Goal: Communication & Community: Answer question/provide support

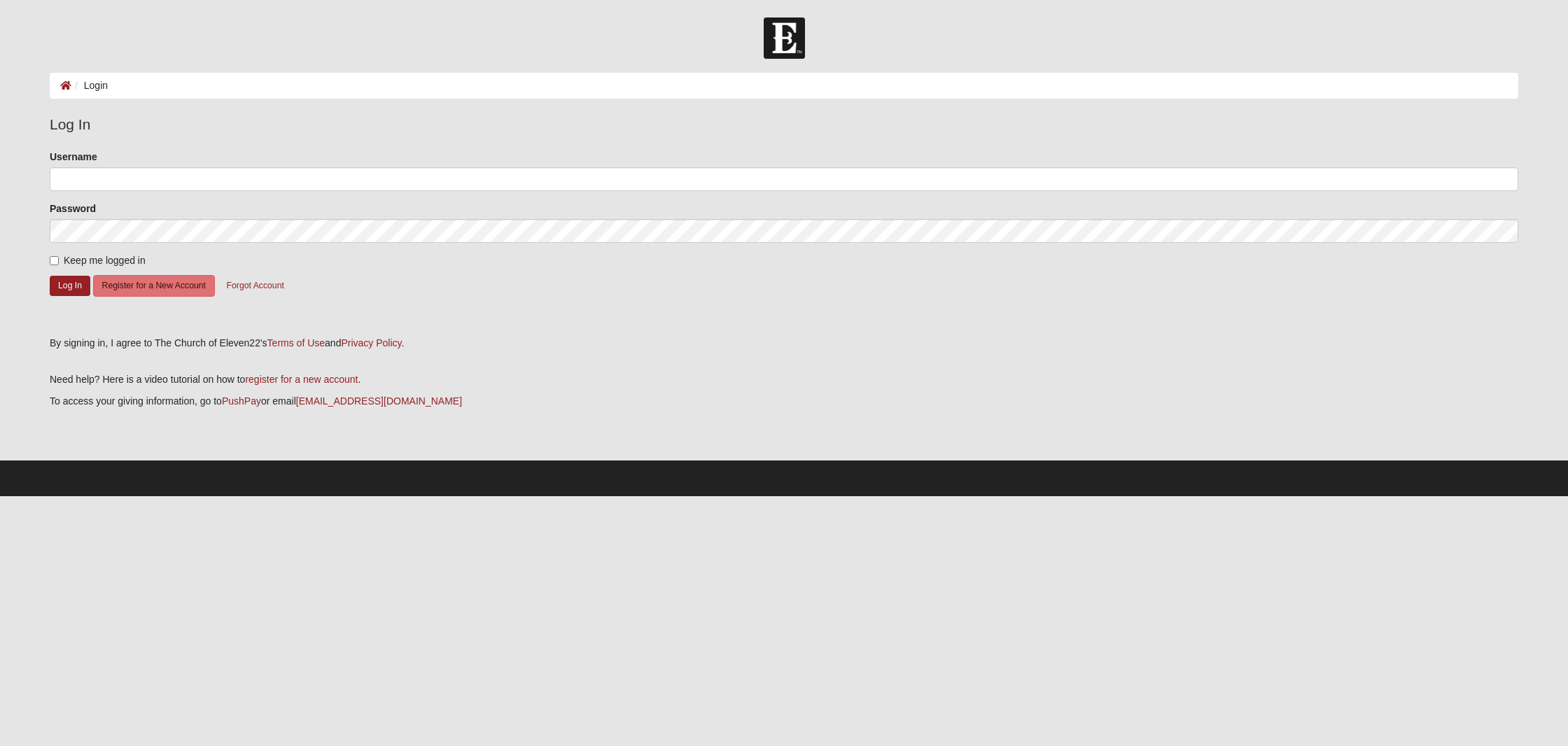
click at [98, 176] on input "Username" at bounding box center [784, 179] width 1469 height 24
type input "daureengruber"
click at [77, 181] on input "Username" at bounding box center [784, 179] width 1469 height 24
click at [100, 178] on input "D" at bounding box center [784, 179] width 1469 height 24
type input "DaureenGruber"
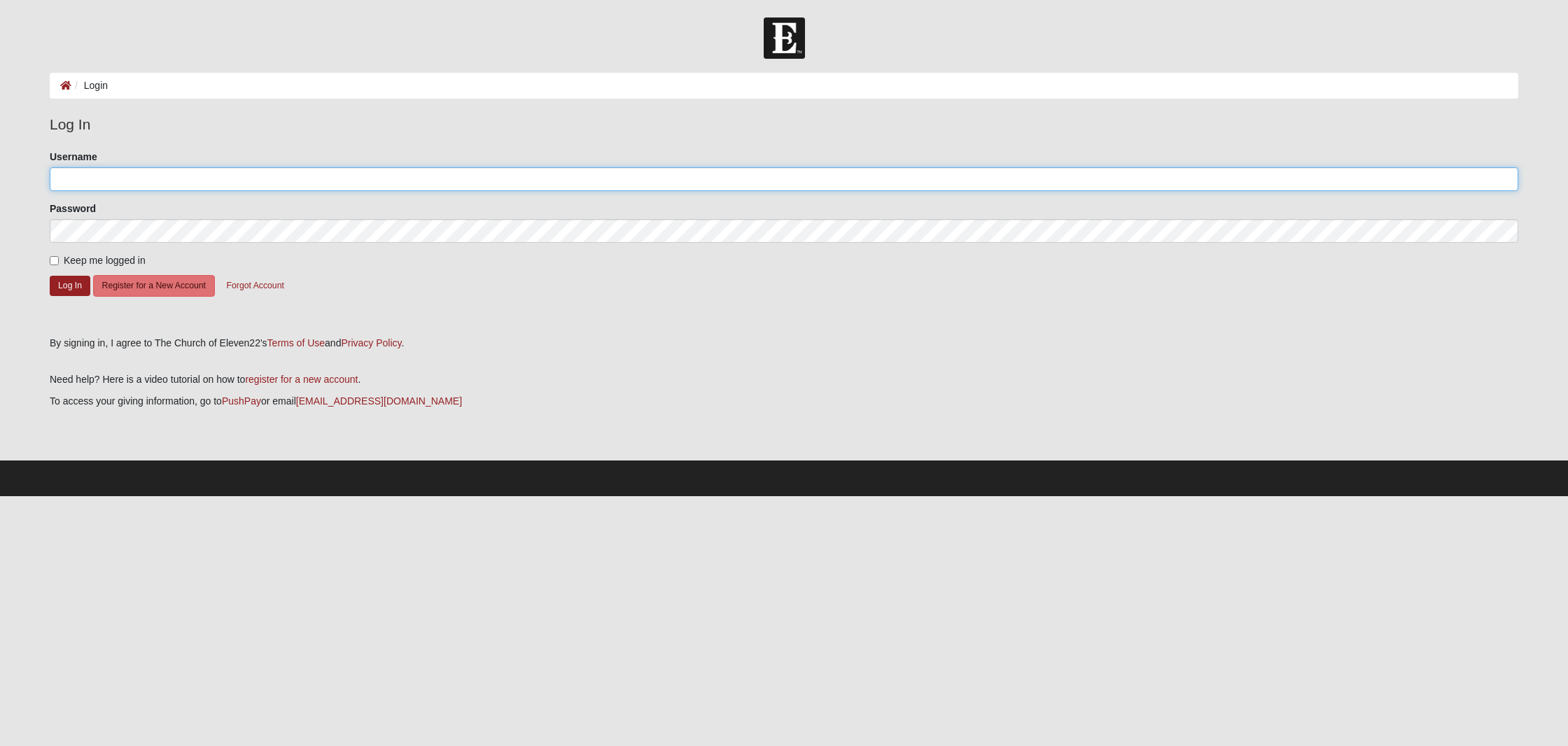
type input "MikeGruber"
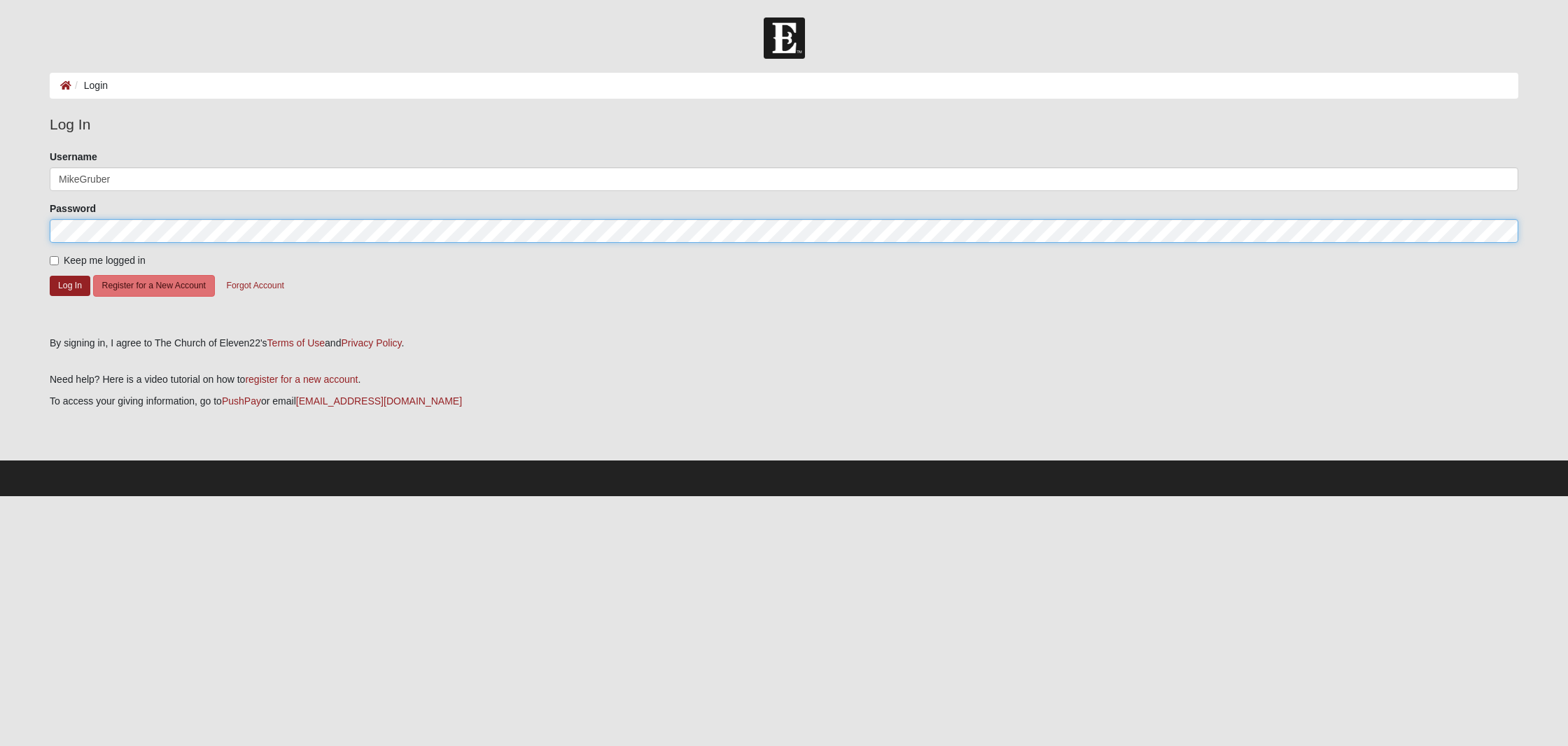
click at [70, 284] on button "Log In" at bounding box center [70, 285] width 41 height 20
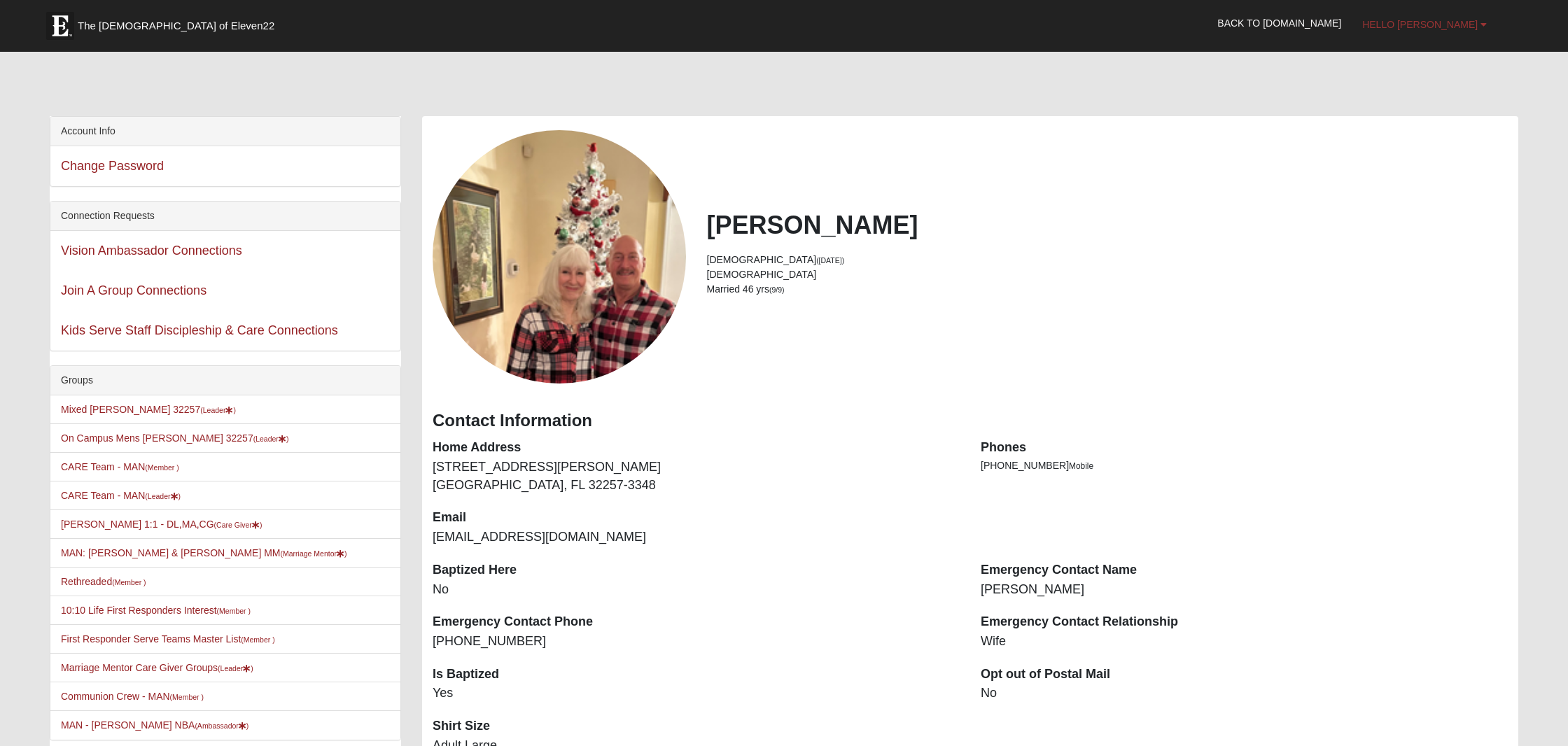
click at [1434, 25] on span "Hello Michael" at bounding box center [1420, 24] width 116 height 11
click at [1444, 88] on link "Log Out" at bounding box center [1422, 87] width 110 height 19
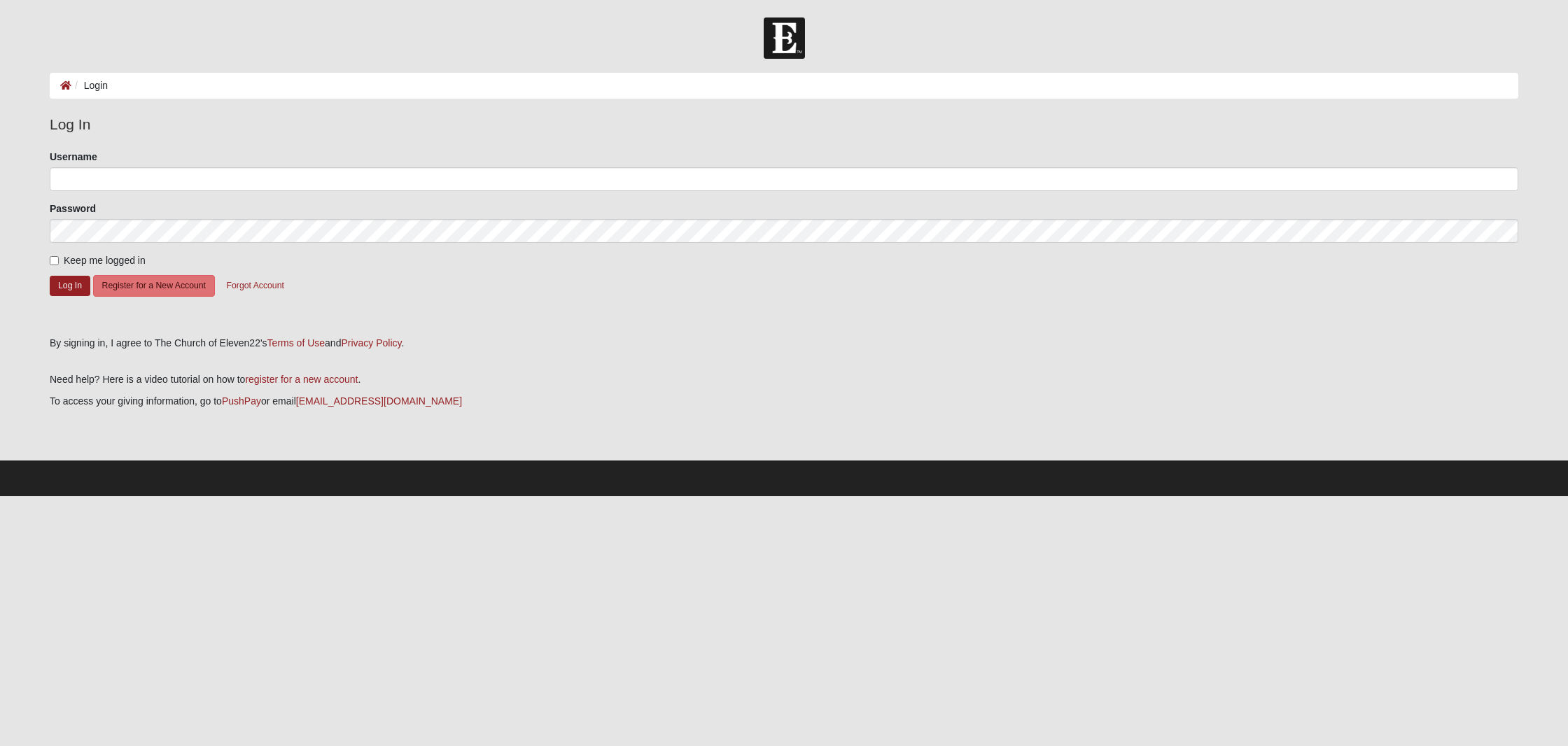
click at [98, 181] on input "Username" at bounding box center [784, 179] width 1469 height 24
type input "DaureenGruber"
click at [66, 287] on button "Log In" at bounding box center [70, 285] width 41 height 20
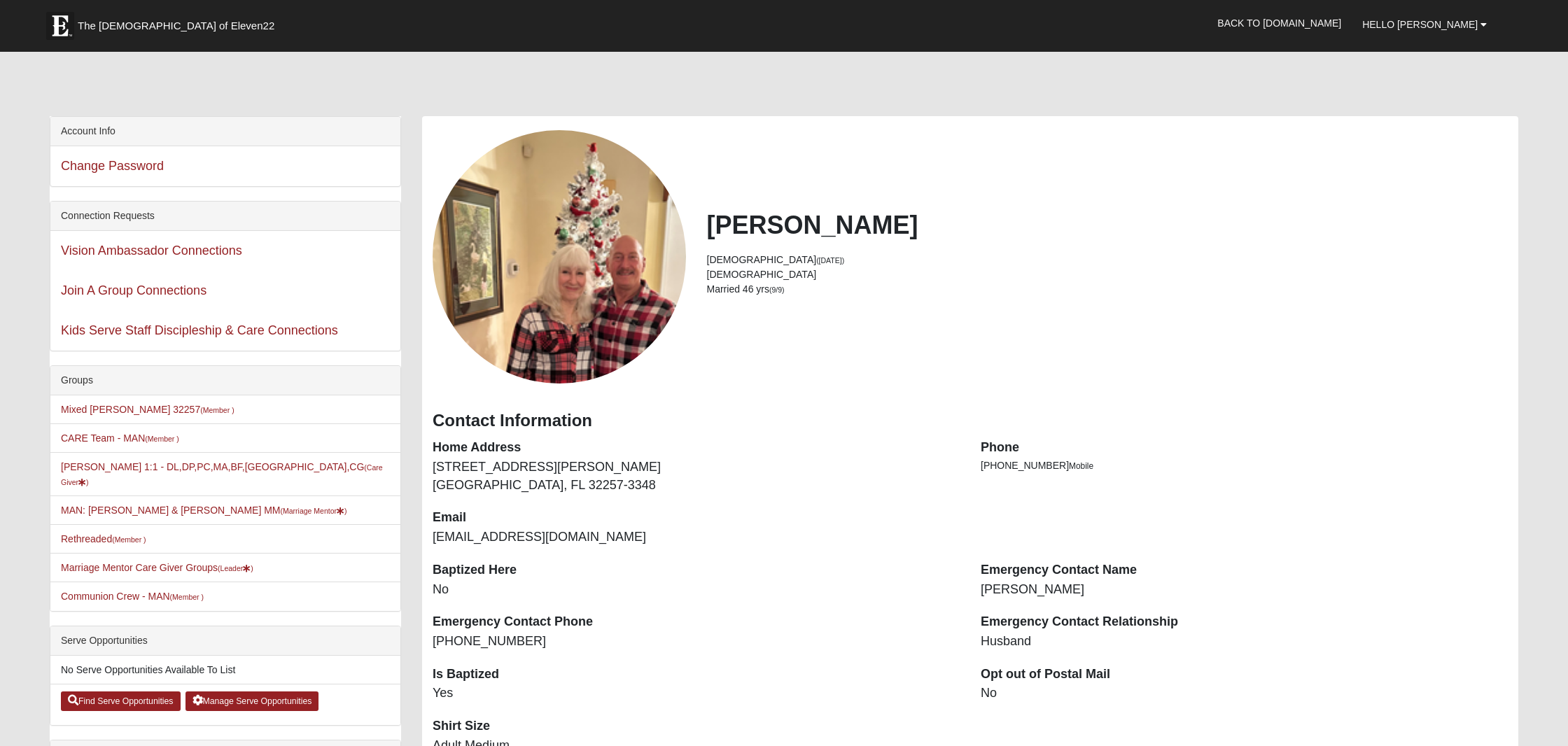
click at [340, 472] on li "Daureen Gruber 1:1 - DL,DP,PC,MA,BF,CA,CG (Care Giver )" at bounding box center [225, 474] width 350 height 44
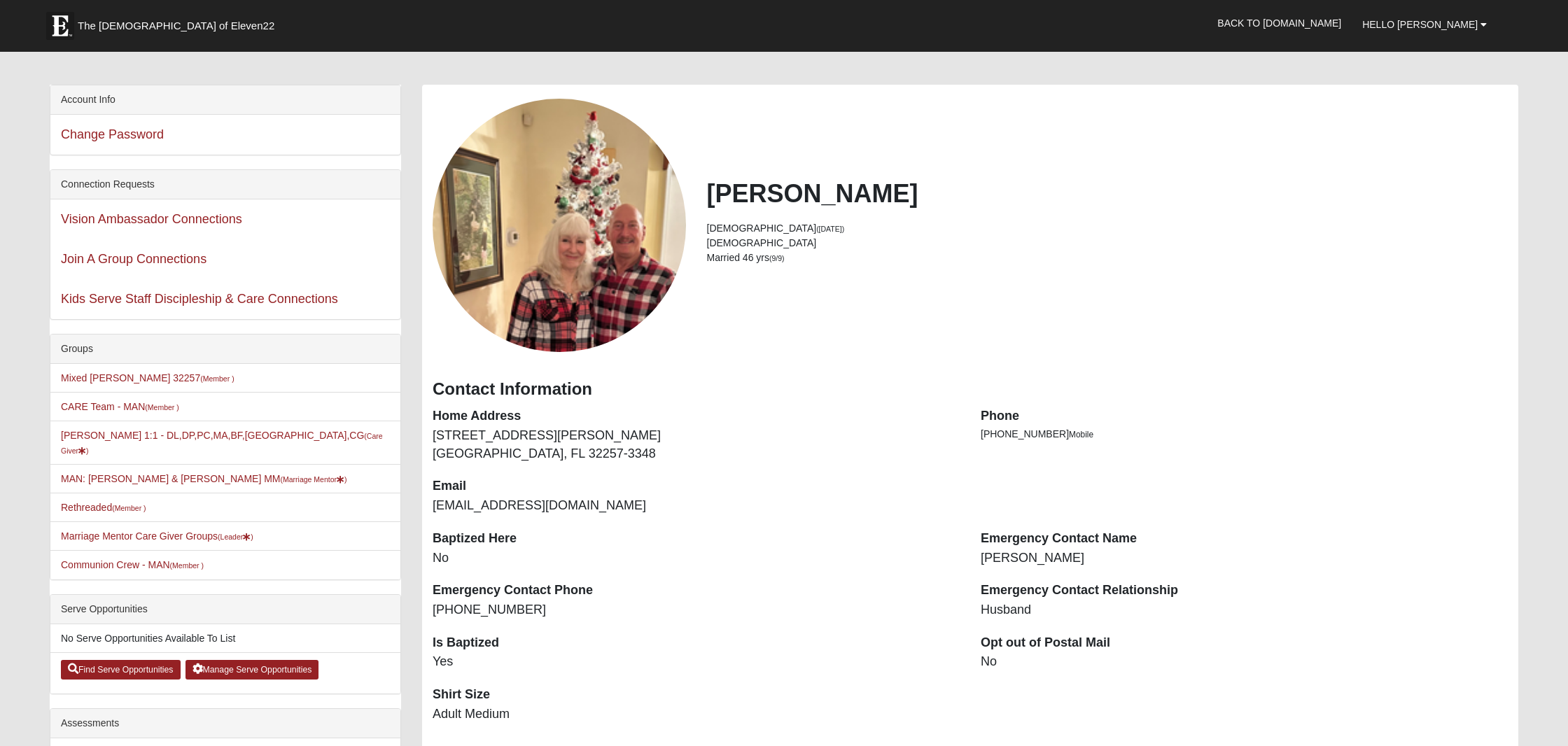
scroll to position [33, 0]
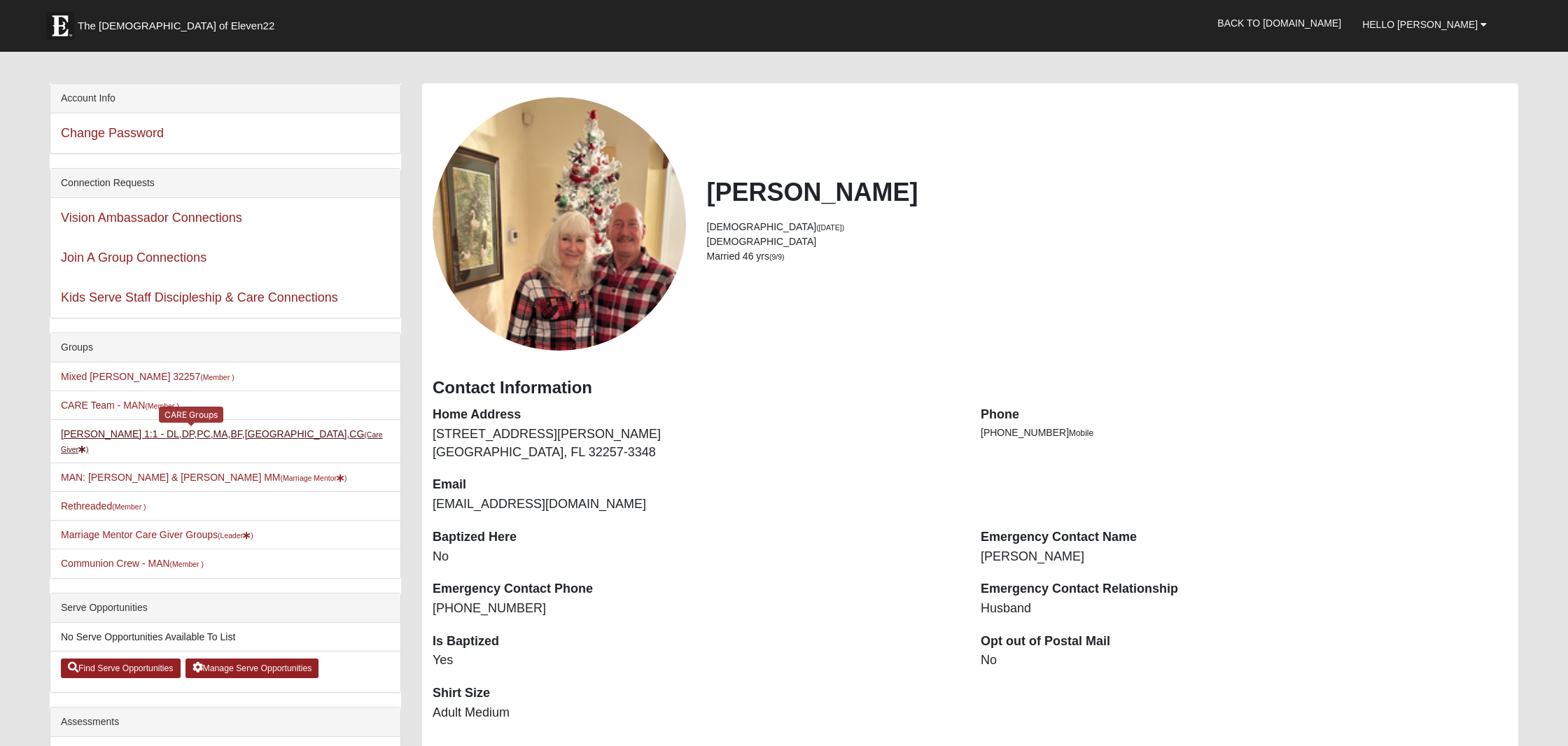
click at [293, 435] on small "(Care Giver )" at bounding box center [222, 442] width 322 height 23
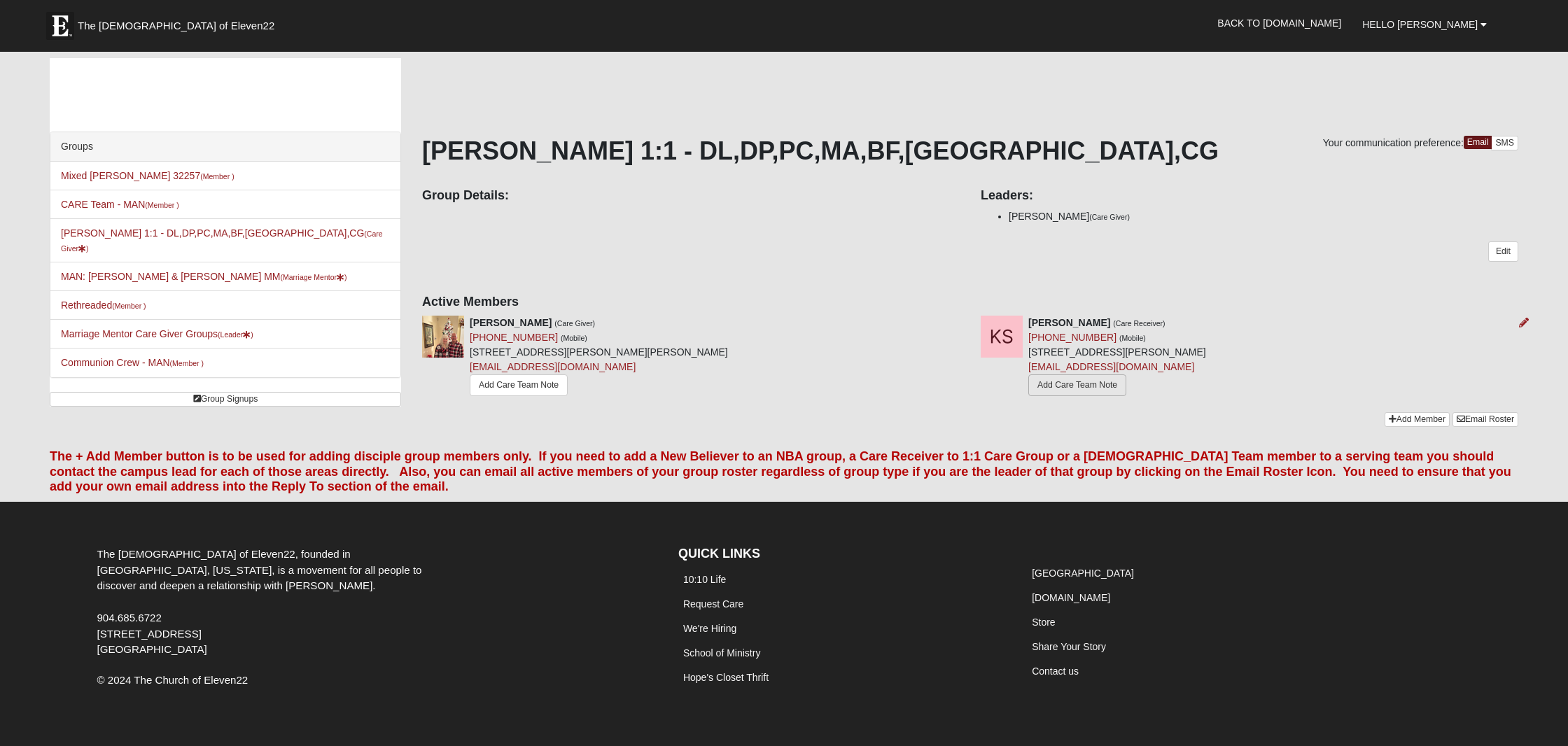
click at [1071, 388] on link "Add Care Team Note" at bounding box center [1077, 384] width 98 height 21
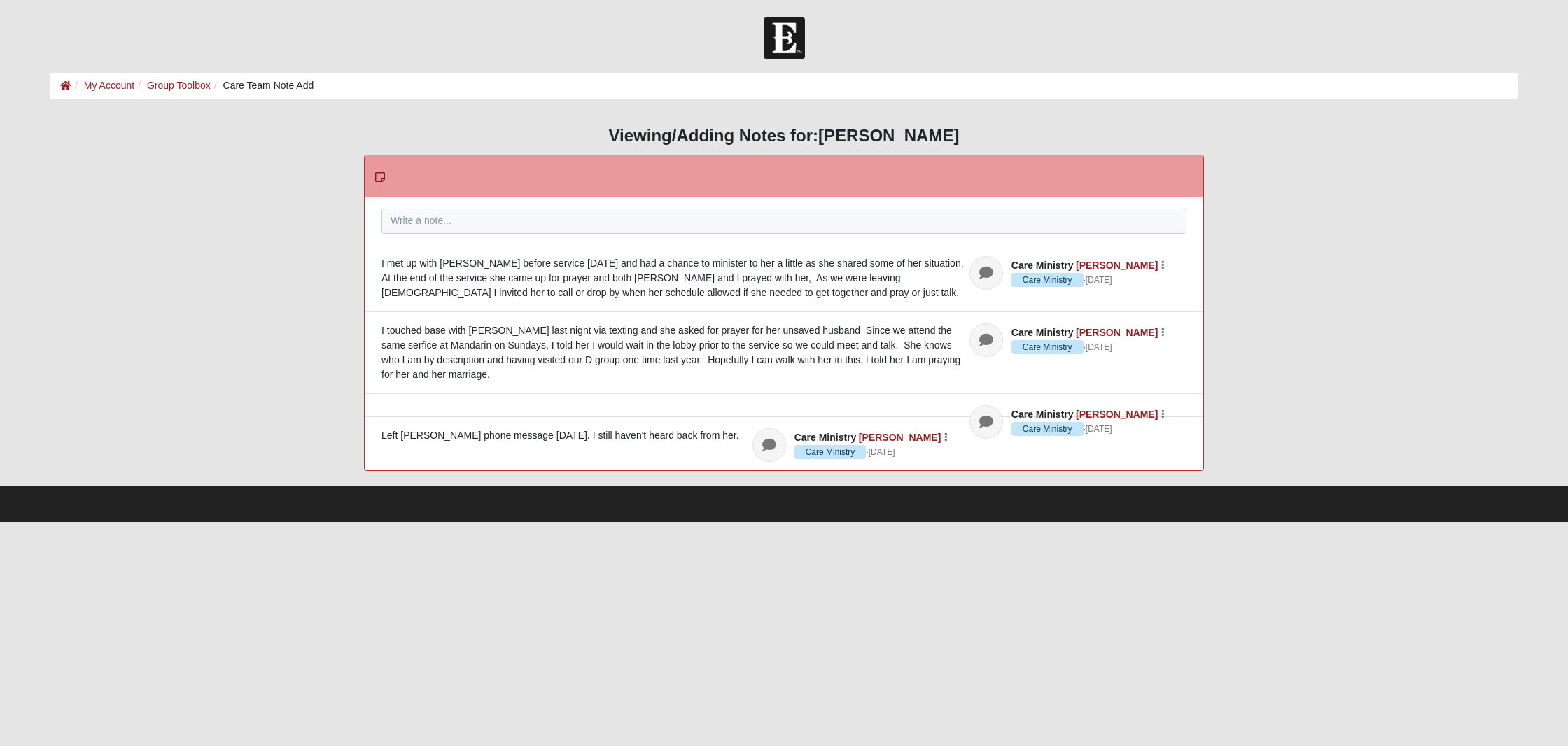
scroll to position [-1, 1]
click at [291, 86] on li "Care Team Note Add" at bounding box center [262, 86] width 104 height 15
click at [269, 87] on li "Care Team Note Add" at bounding box center [262, 86] width 104 height 15
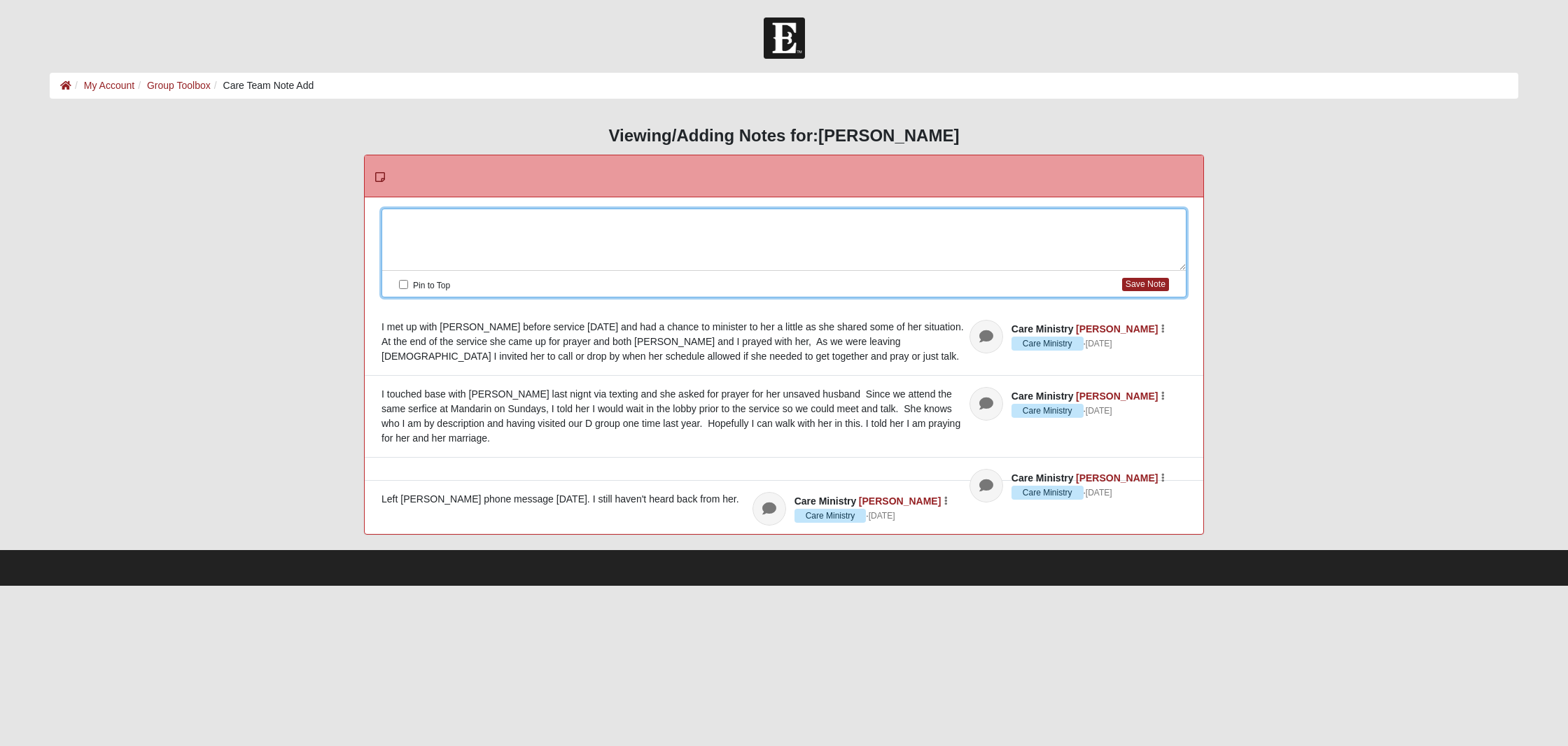
drag, startPoint x: 416, startPoint y: 221, endPoint x: 526, endPoint y: 183, distance: 116.4
click at [451, 204] on div "Please correct the following: Pin to Top Save Note Care Ministry [PERSON_NAME] …" at bounding box center [784, 365] width 839 height 336
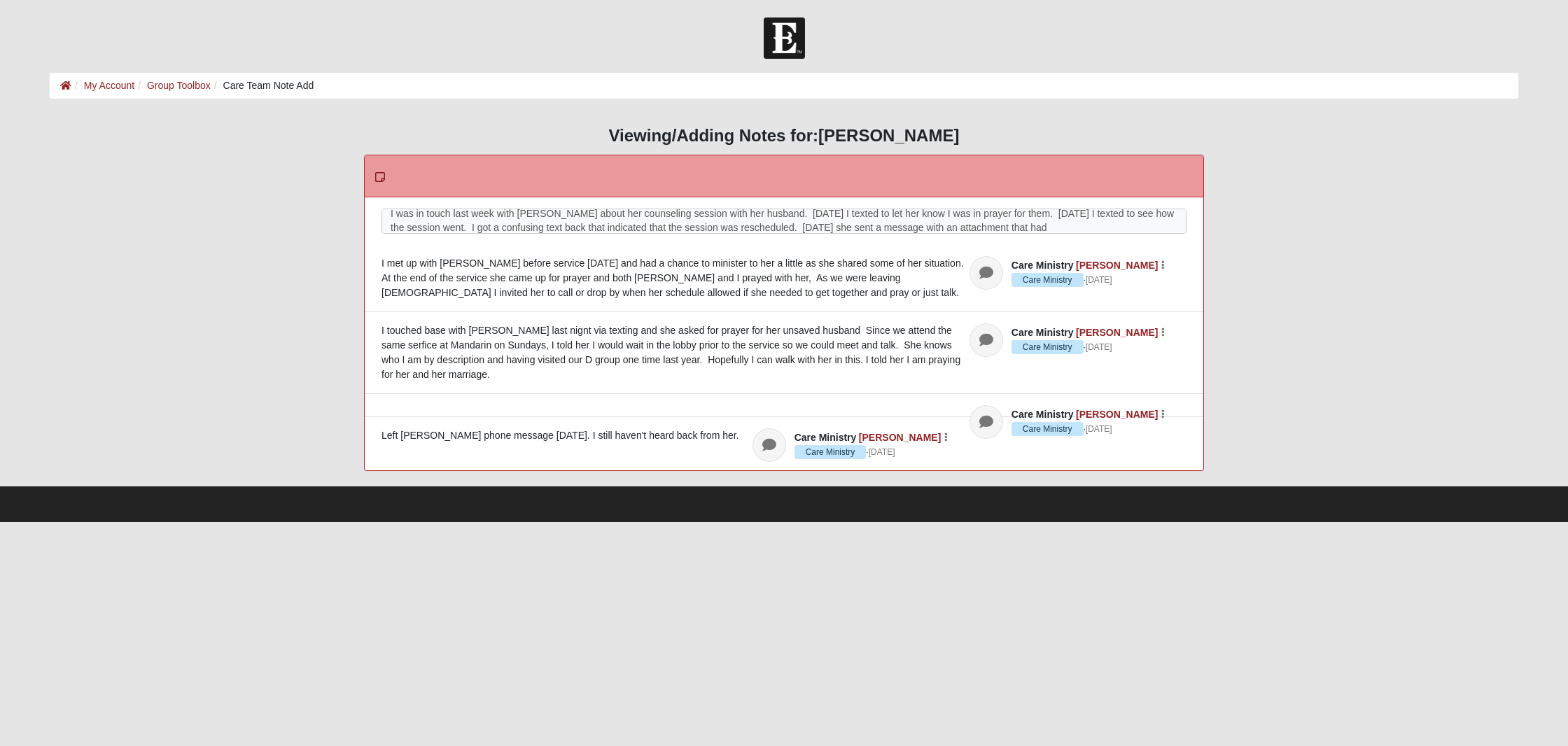
scroll to position [0, 1]
click at [602, 327] on div "I touched base with [PERSON_NAME] last nignt via texting and she asked for pray…" at bounding box center [784, 352] width 805 height 59
click at [1149, 212] on div "I was in touch last week with [PERSON_NAME] about her counseling session with h…" at bounding box center [784, 233] width 803 height 61
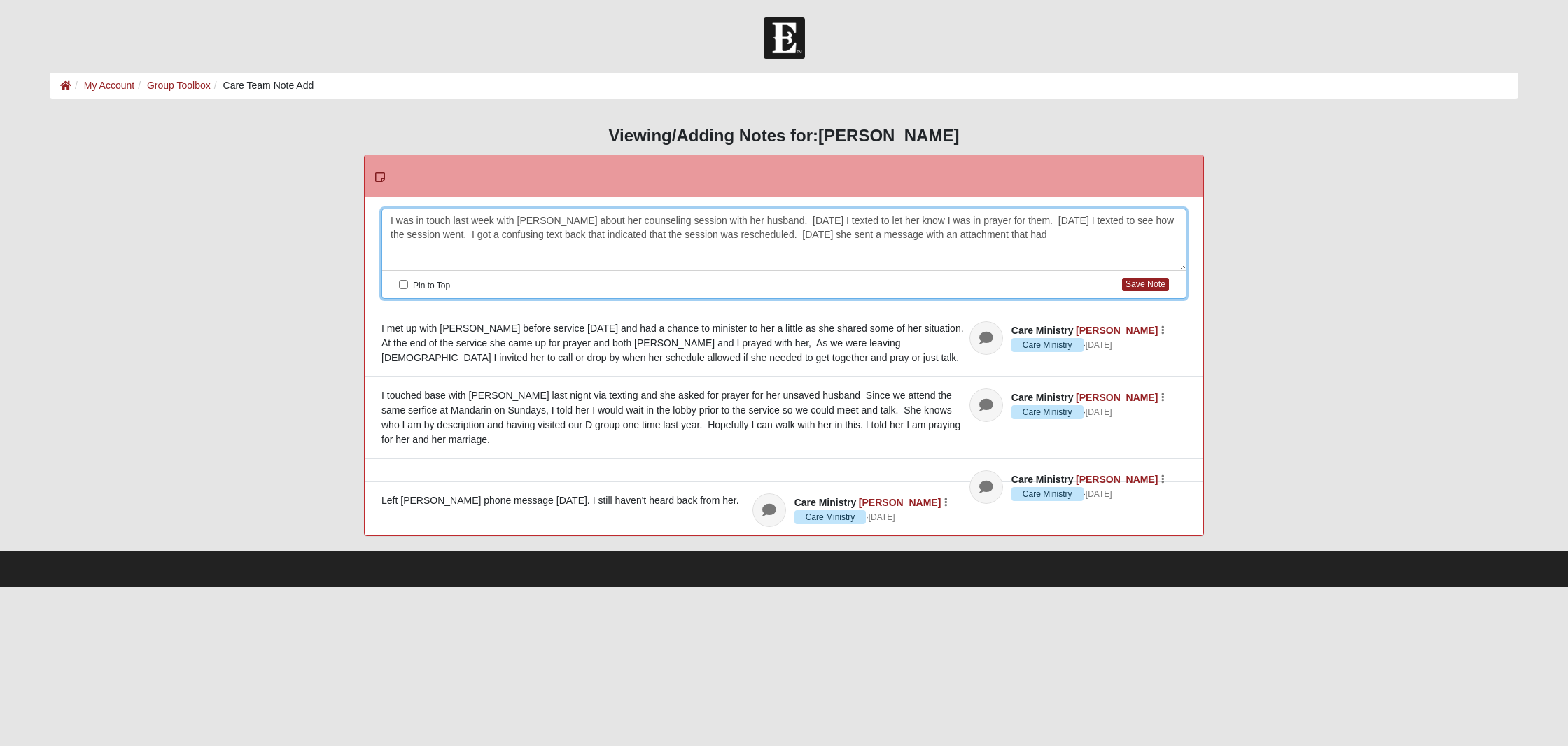
click at [1152, 221] on div "I was in touch last week with [PERSON_NAME] about her counseling session with h…" at bounding box center [784, 239] width 803 height 61
click at [613, 233] on div "I was in touch last week with [PERSON_NAME] about her counseling session with h…" at bounding box center [784, 239] width 803 height 61
drag, startPoint x: 392, startPoint y: 247, endPoint x: 667, endPoint y: 201, distance: 278.8
click at [436, 233] on div "I was in touch last week with [PERSON_NAME] about her counseling session with h…" at bounding box center [784, 239] width 803 height 61
drag, startPoint x: 393, startPoint y: 251, endPoint x: 401, endPoint y: 251, distance: 8.0
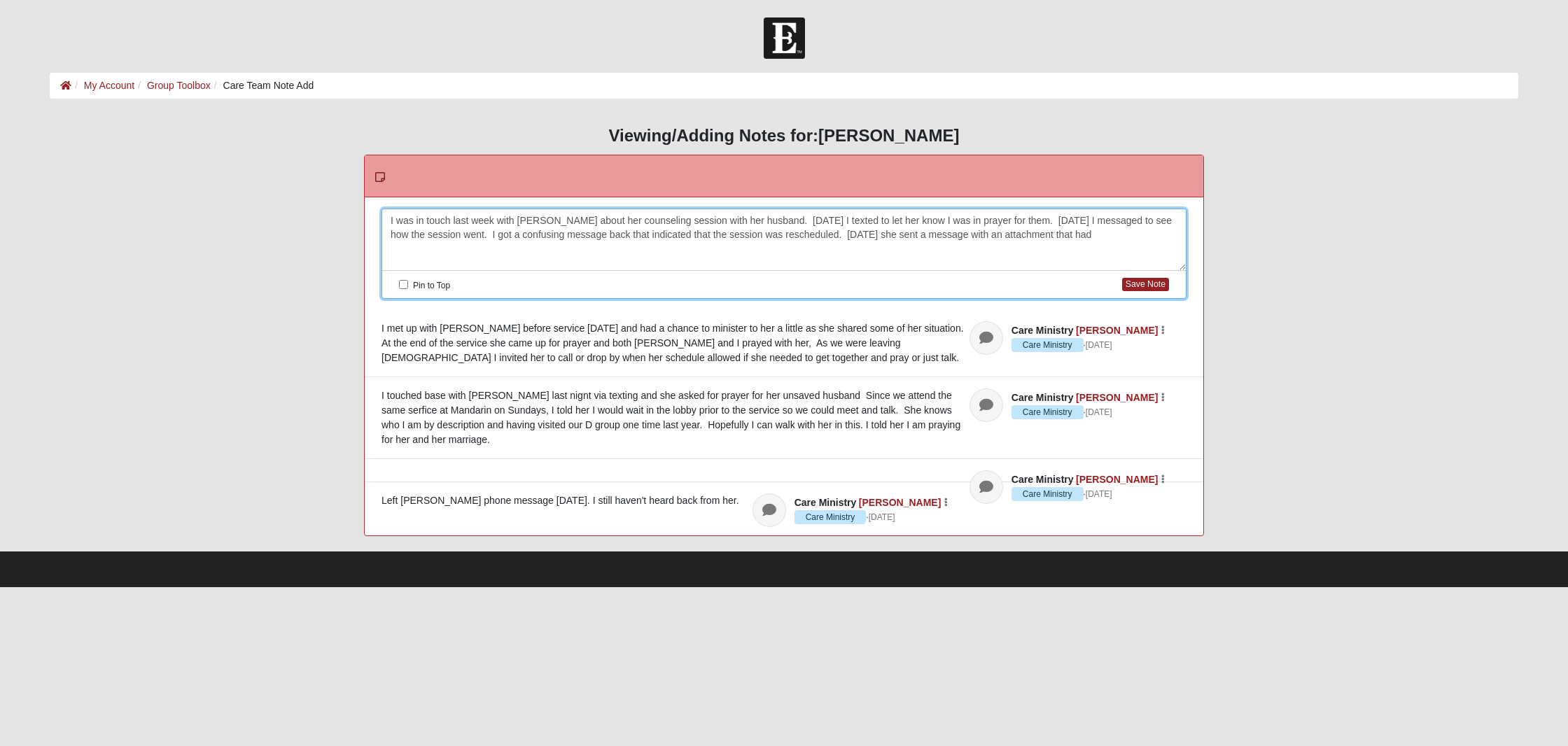
click at [392, 251] on div "I was in touch last week with [PERSON_NAME] about her counseling session with h…" at bounding box center [784, 239] width 803 height 61
click at [1176, 247] on div "I was in touch last week with [PERSON_NAME] about her counseling session with h…" at bounding box center [784, 239] width 803 height 61
drag, startPoint x: 403, startPoint y: 259, endPoint x: 436, endPoint y: 252, distance: 33.7
click at [436, 252] on div "I was in touch last week with [PERSON_NAME] about her counseling session with h…" at bounding box center [784, 239] width 803 height 61
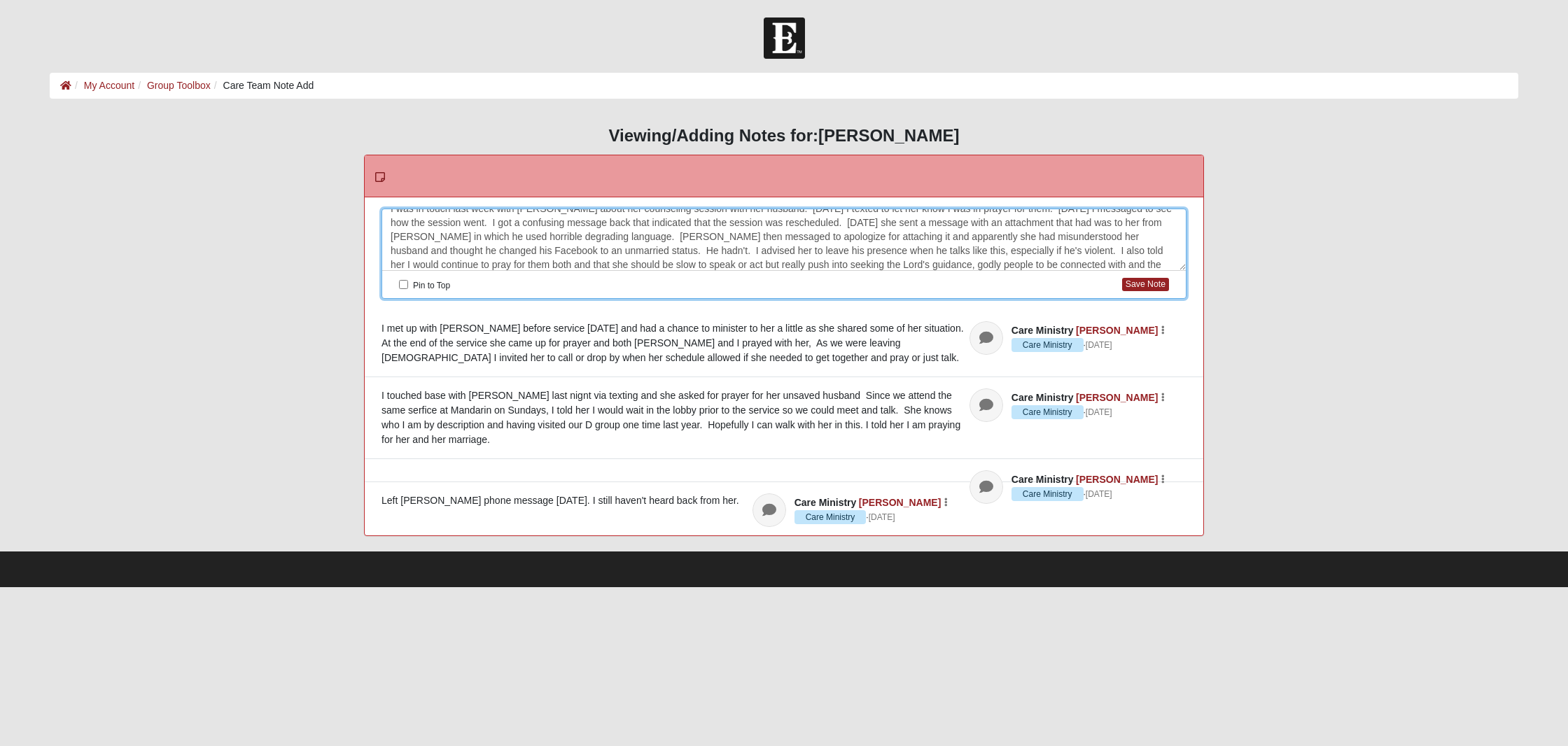
scroll to position [1, 0]
click at [1132, 233] on div "I was in touch last week with [PERSON_NAME] about her counseling session with h…" at bounding box center [784, 239] width 803 height 61
click at [1143, 287] on button "Save Note" at bounding box center [1145, 284] width 47 height 13
